Goal: Navigation & Orientation: Find specific page/section

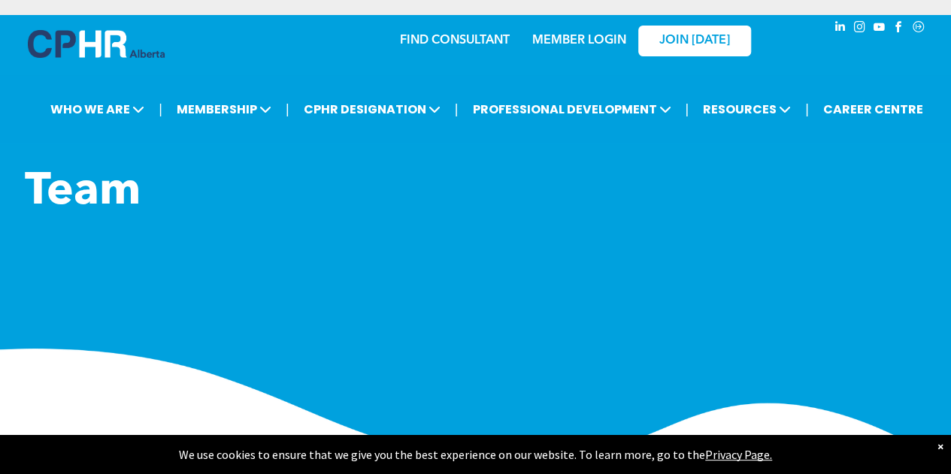
click at [290, 235] on h1 "﻿" at bounding box center [363, 247] width 677 height 54
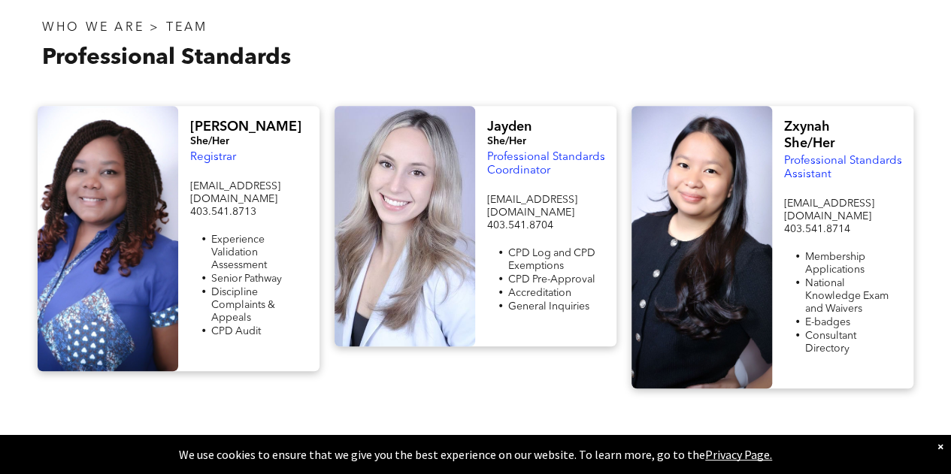
scroll to position [511, 0]
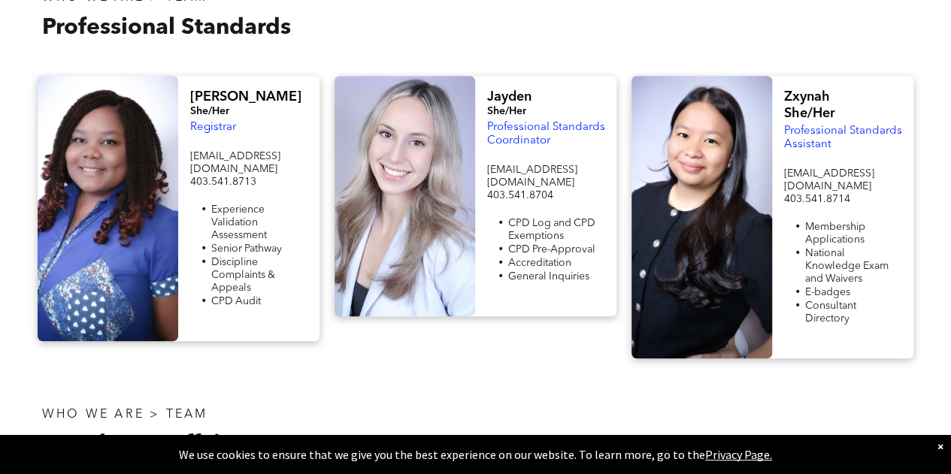
click at [937, 444] on div "×" at bounding box center [940, 446] width 6 height 15
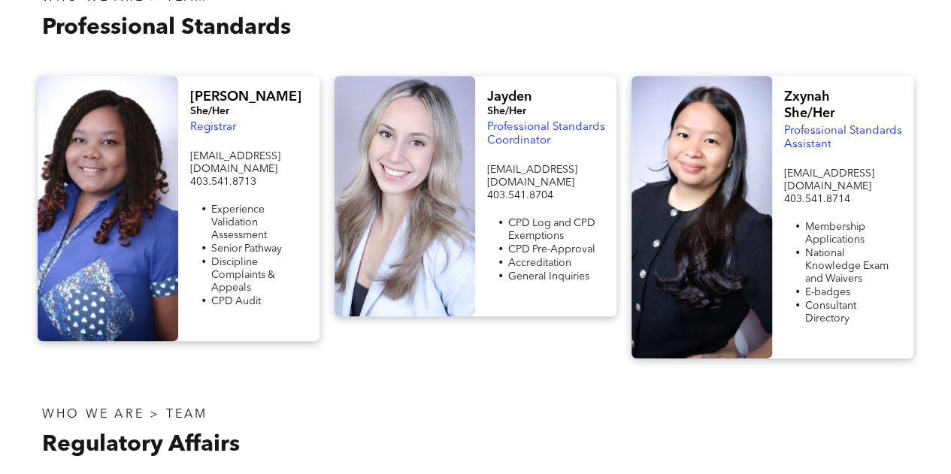
click at [653, 399] on div at bounding box center [699, 433] width 446 height 89
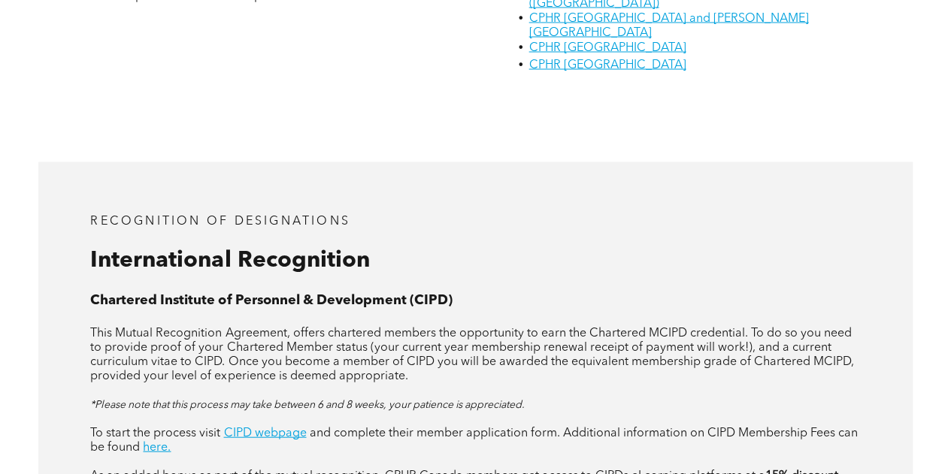
scroll to position [1504, 0]
